Goal: Information Seeking & Learning: Learn about a topic

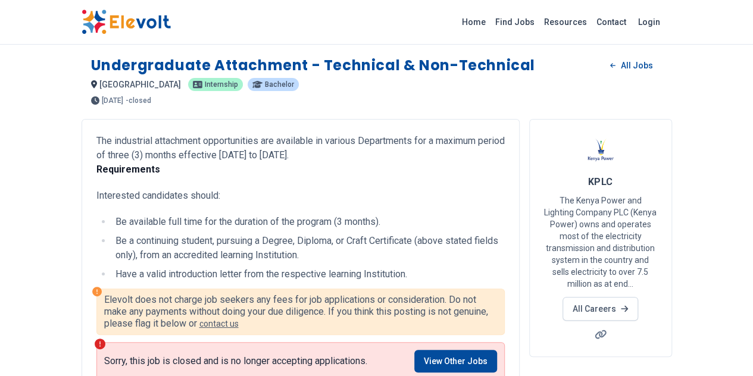
scroll to position [2, 0]
click at [662, 64] on link "All Jobs" at bounding box center [631, 65] width 61 height 18
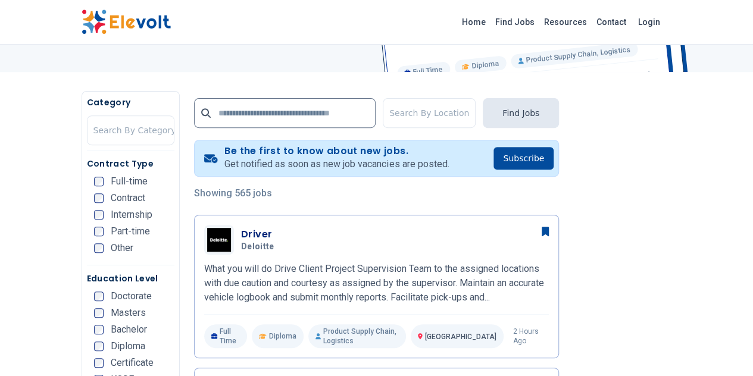
scroll to position [209, 0]
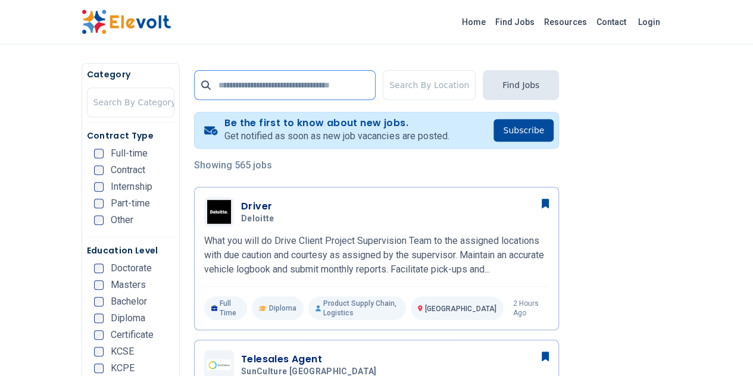
click at [234, 76] on input "text" at bounding box center [285, 85] width 182 height 30
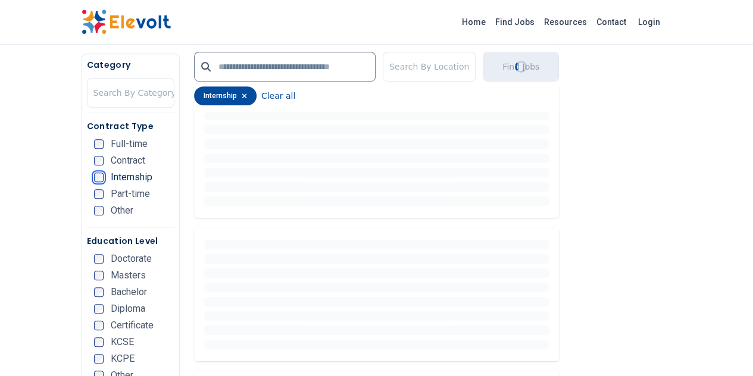
scroll to position [376, 0]
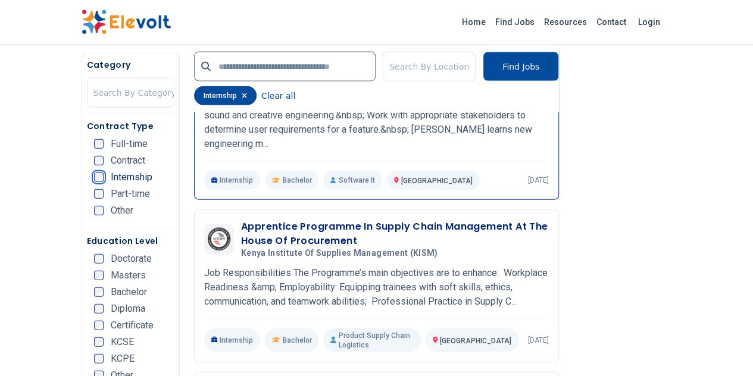
scroll to position [1315, 0]
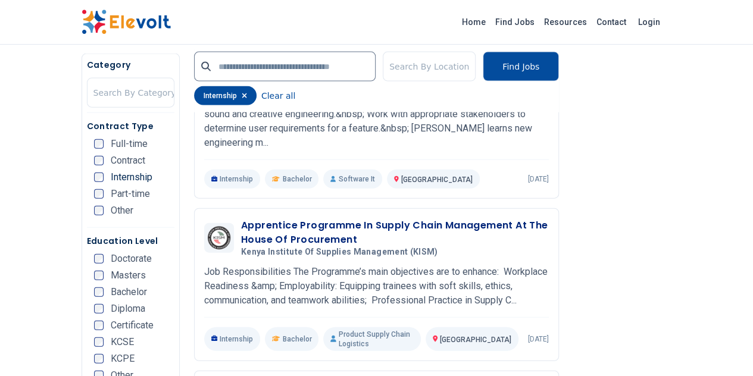
click at [94, 181] on div "Internship" at bounding box center [123, 178] width 58 height 10
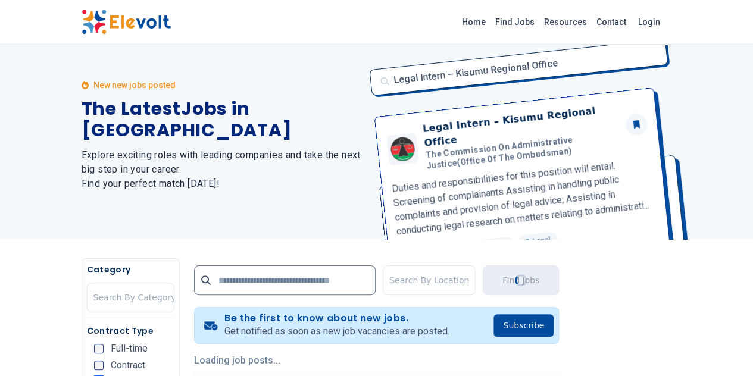
scroll to position [0, 0]
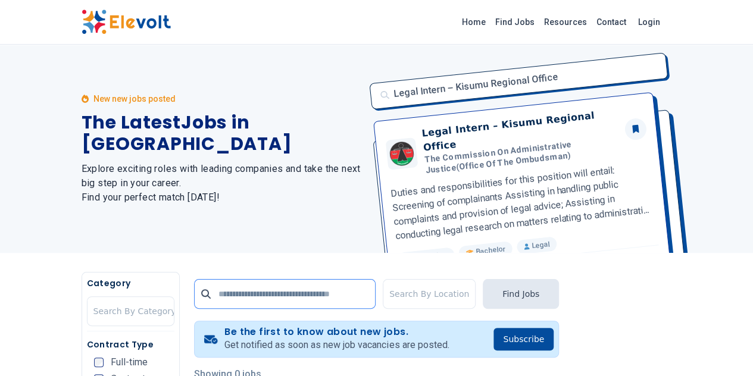
click at [194, 291] on input "text" at bounding box center [285, 294] width 182 height 30
type input "*"
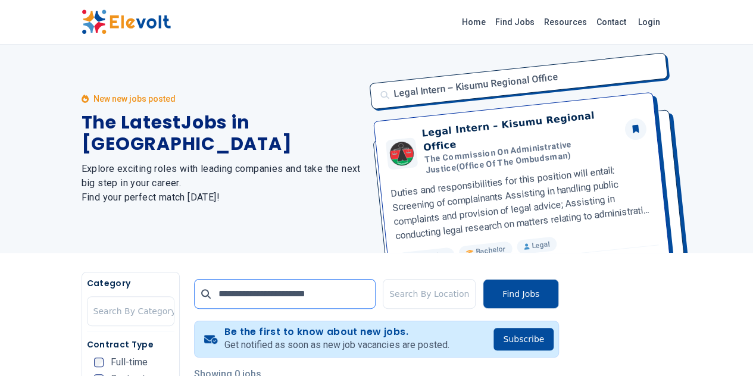
click button "submit" at bounding box center [0, 0] width 0 height 0
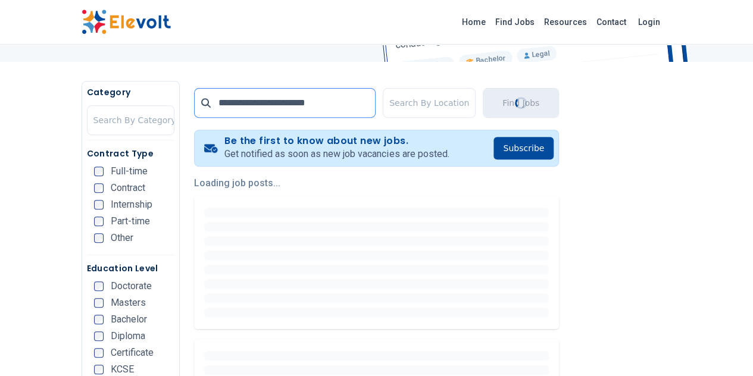
scroll to position [51, 0]
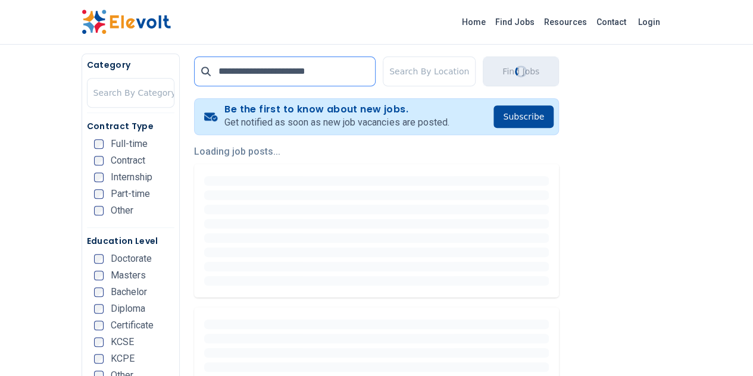
scroll to position [224, 0]
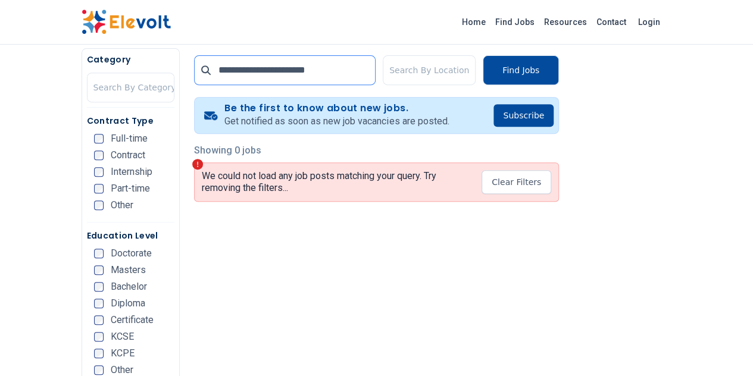
drag, startPoint x: 236, startPoint y: 72, endPoint x: 143, endPoint y: 70, distance: 92.3
click at [180, 70] on div "**********" at bounding box center [376, 127] width 393 height 158
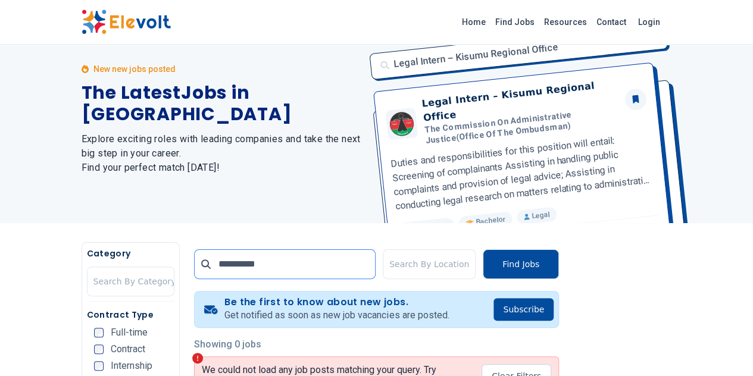
type input "**********"
click button "submit" at bounding box center [0, 0] width 0 height 0
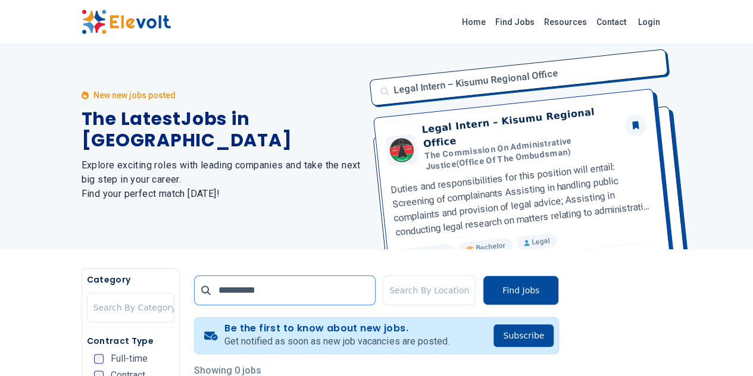
scroll to position [0, 0]
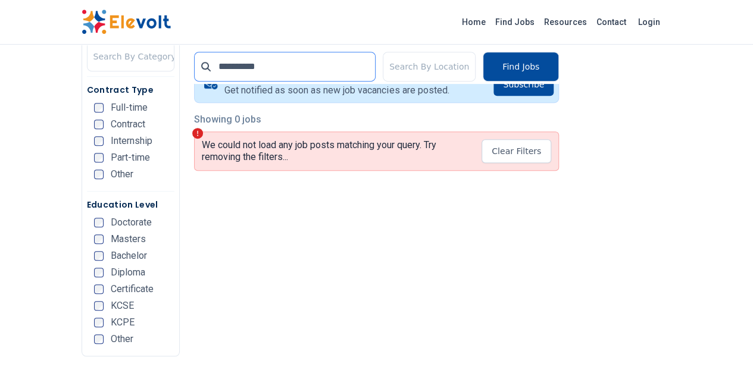
scroll to position [231, 0]
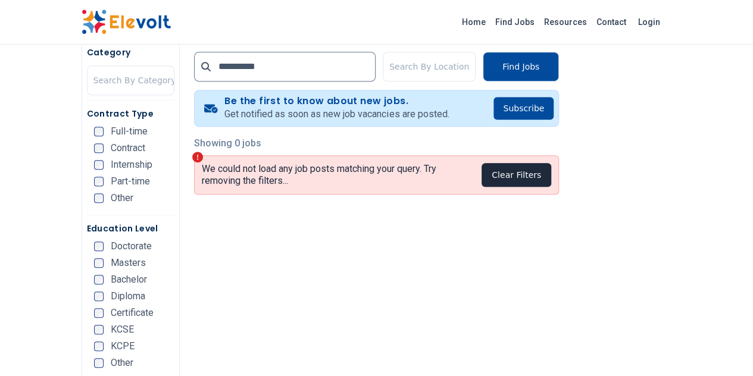
click at [551, 171] on button "Clear Filters" at bounding box center [516, 175] width 70 height 24
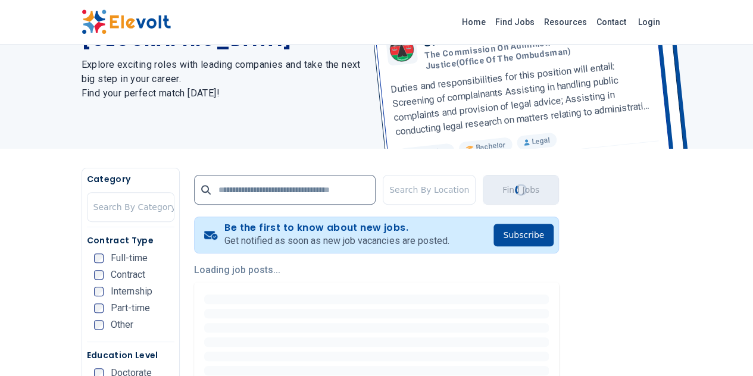
scroll to position [20, 0]
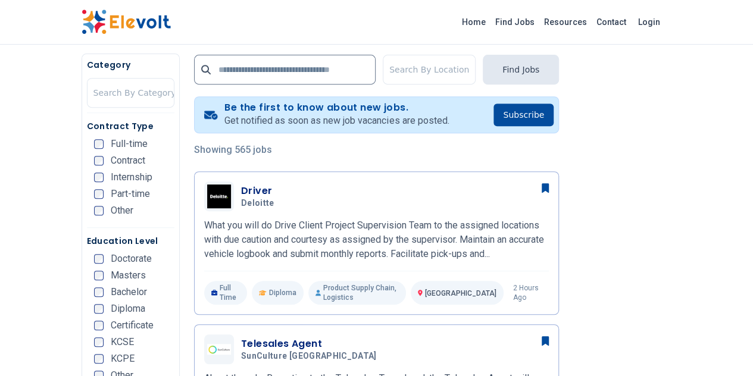
scroll to position [230, 0]
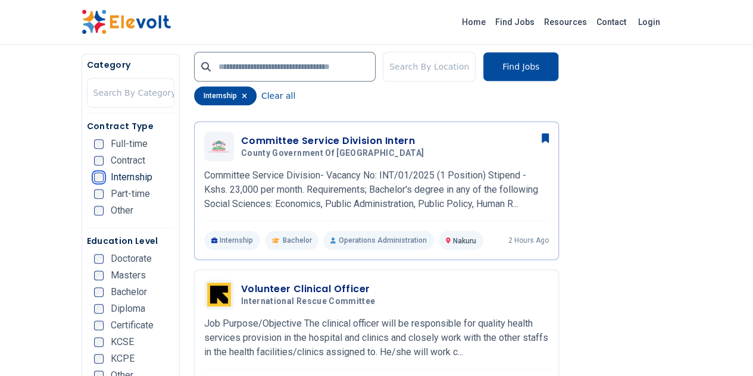
scroll to position [306, 0]
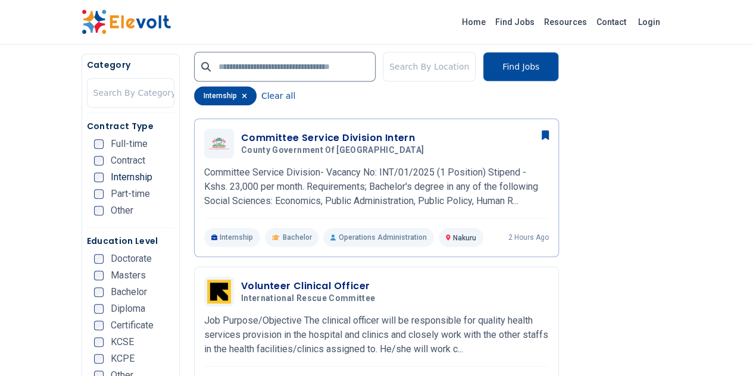
click at [94, 295] on div "Bachelor" at bounding box center [120, 292] width 53 height 10
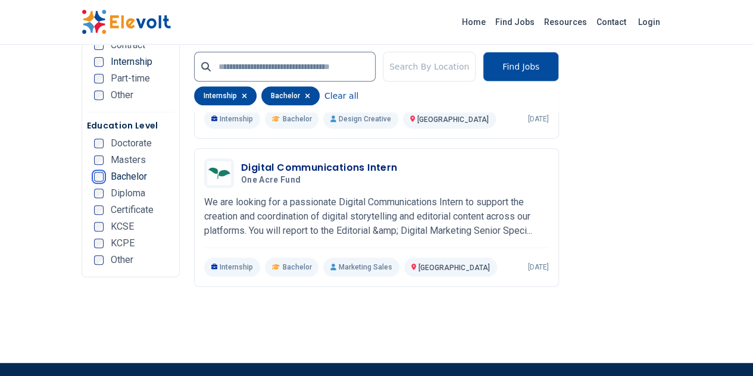
scroll to position [2504, 0]
